Goal: Information Seeking & Learning: Learn about a topic

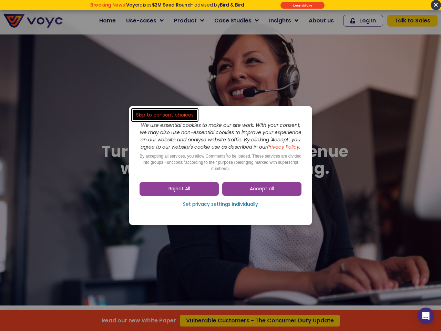
click at [262, 192] on span "Accept all" at bounding box center [262, 188] width 24 height 7
click at [179, 192] on div "Skip to consent choices We use essential cookies to make our site work. With yo…" at bounding box center [220, 165] width 441 height 331
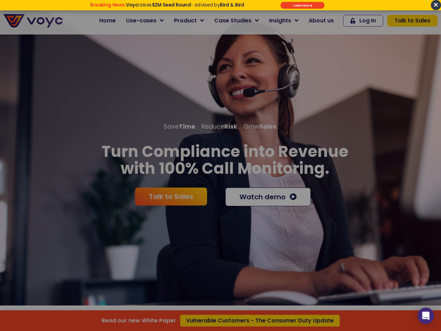
click at [220, 208] on div "Read our new White Paper Vulnerable Customers - The Consumer Duty Update" at bounding box center [220, 165] width 441 height 331
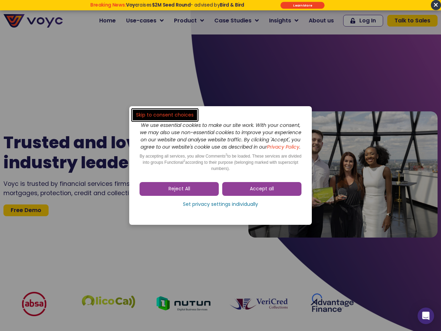
click at [262, 192] on span "Accept all" at bounding box center [262, 188] width 24 height 7
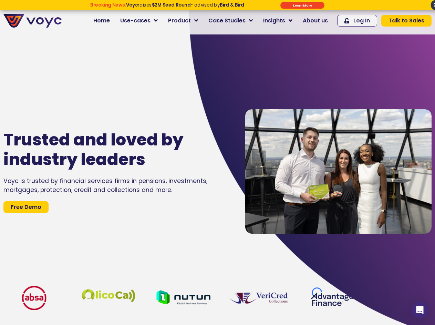
click at [179, 192] on div "Voyc is trusted by financial services firms in pensions, investments, mortgages…" at bounding box center [113, 185] width 221 height 18
click at [220, 208] on div "Trusted and loved by industry leaders Voyc is trusted by financial services fir…" at bounding box center [117, 171] width 235 height 325
